Goal: Find specific page/section: Find specific page/section

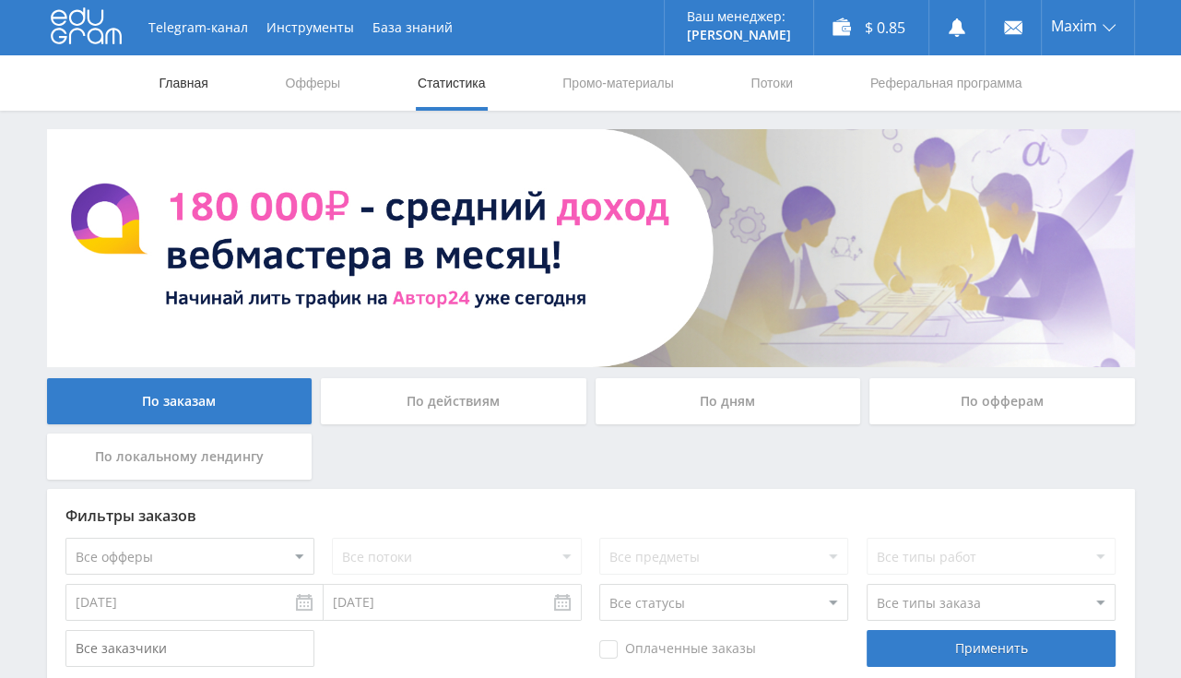
click at [197, 80] on link "Главная" at bounding box center [184, 82] width 53 height 55
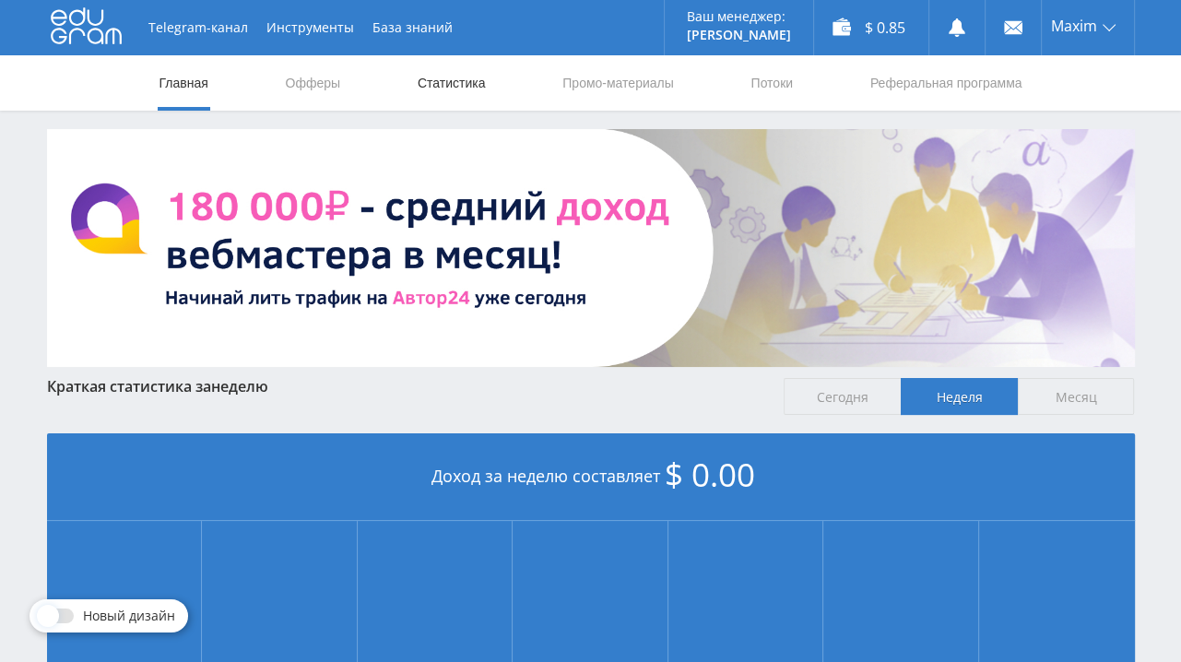
click at [442, 83] on link "Статистика" at bounding box center [452, 82] width 72 height 55
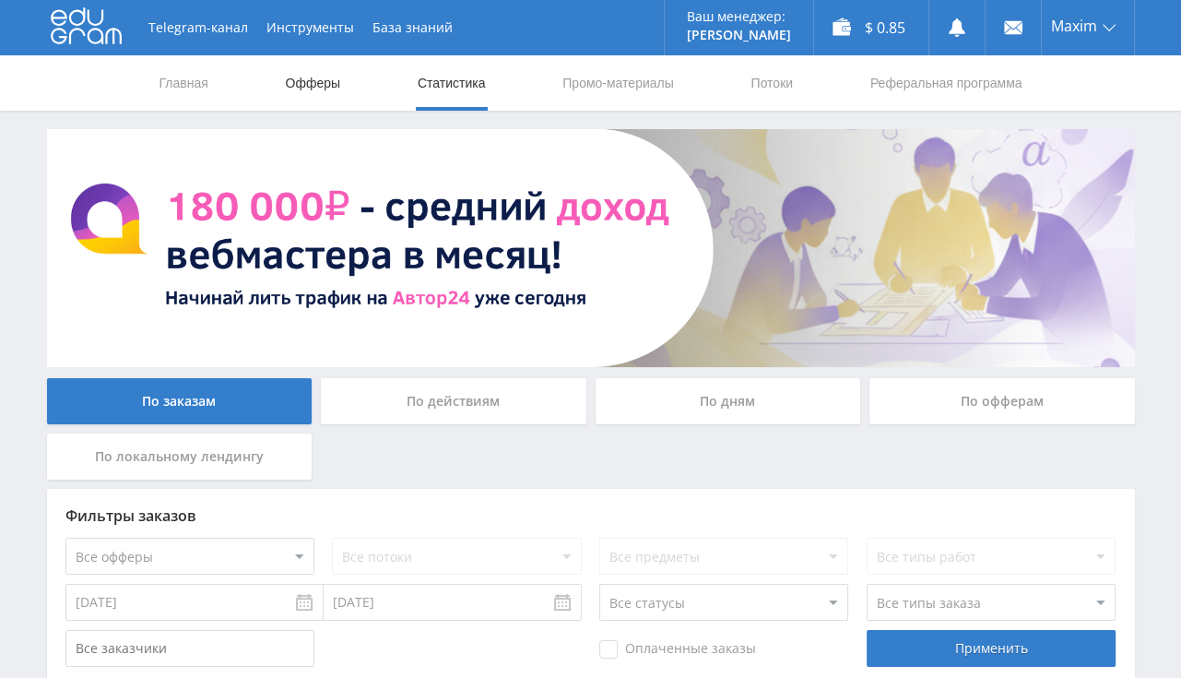
click at [336, 100] on link "Офферы" at bounding box center [313, 82] width 59 height 55
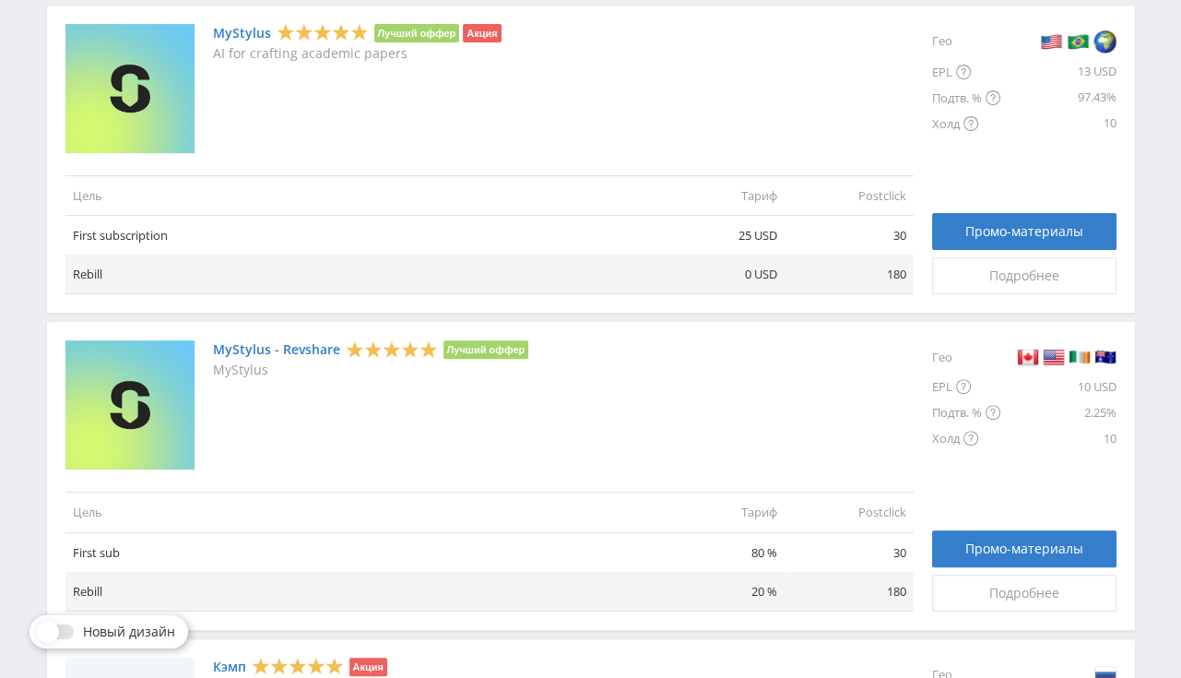
scroll to position [97, 0]
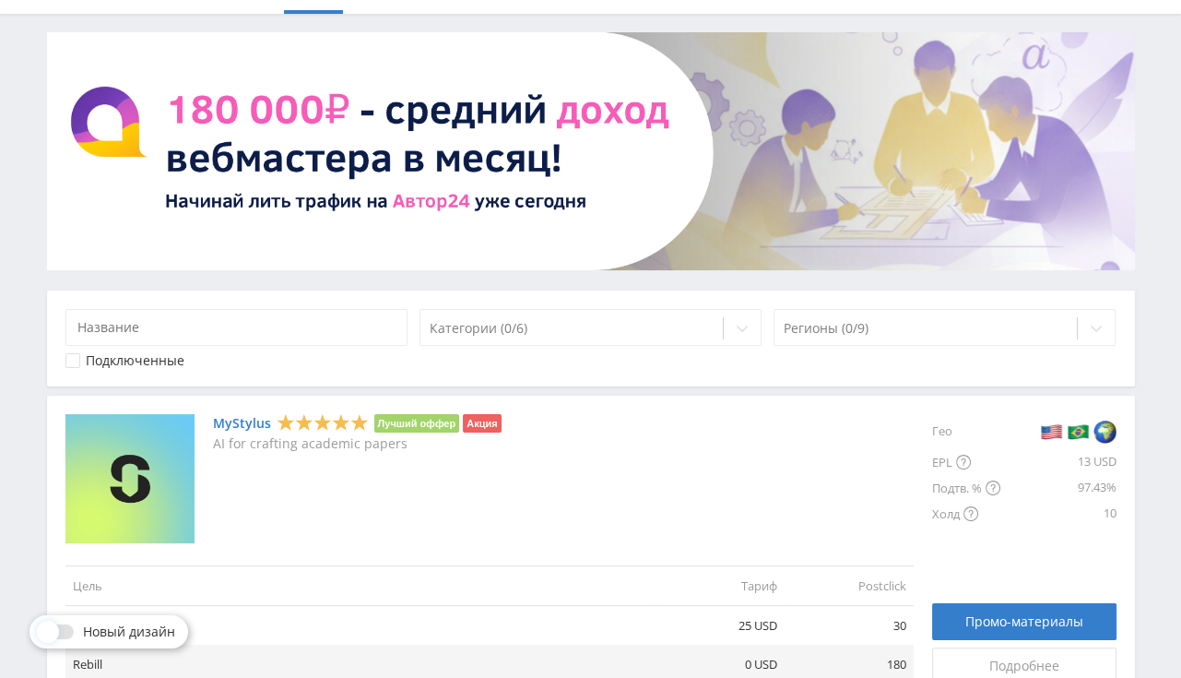
click at [143, 365] on div "Подключенные" at bounding box center [135, 360] width 99 height 15
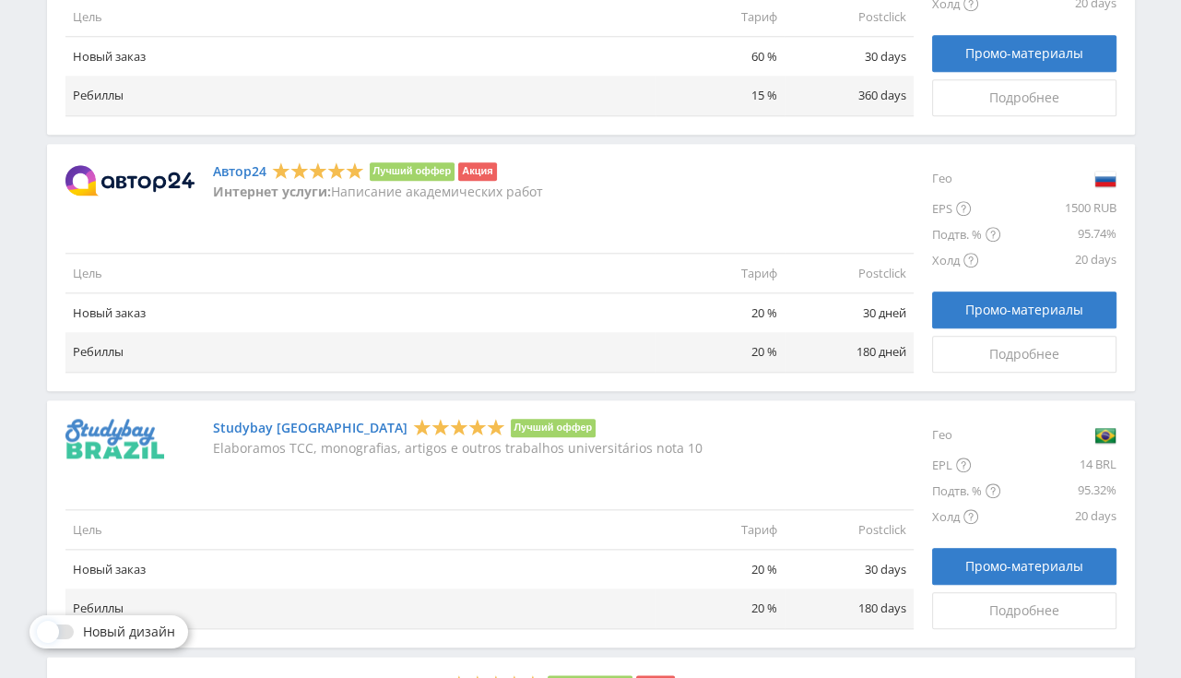
scroll to position [2044, 0]
